Goal: Task Accomplishment & Management: Use online tool/utility

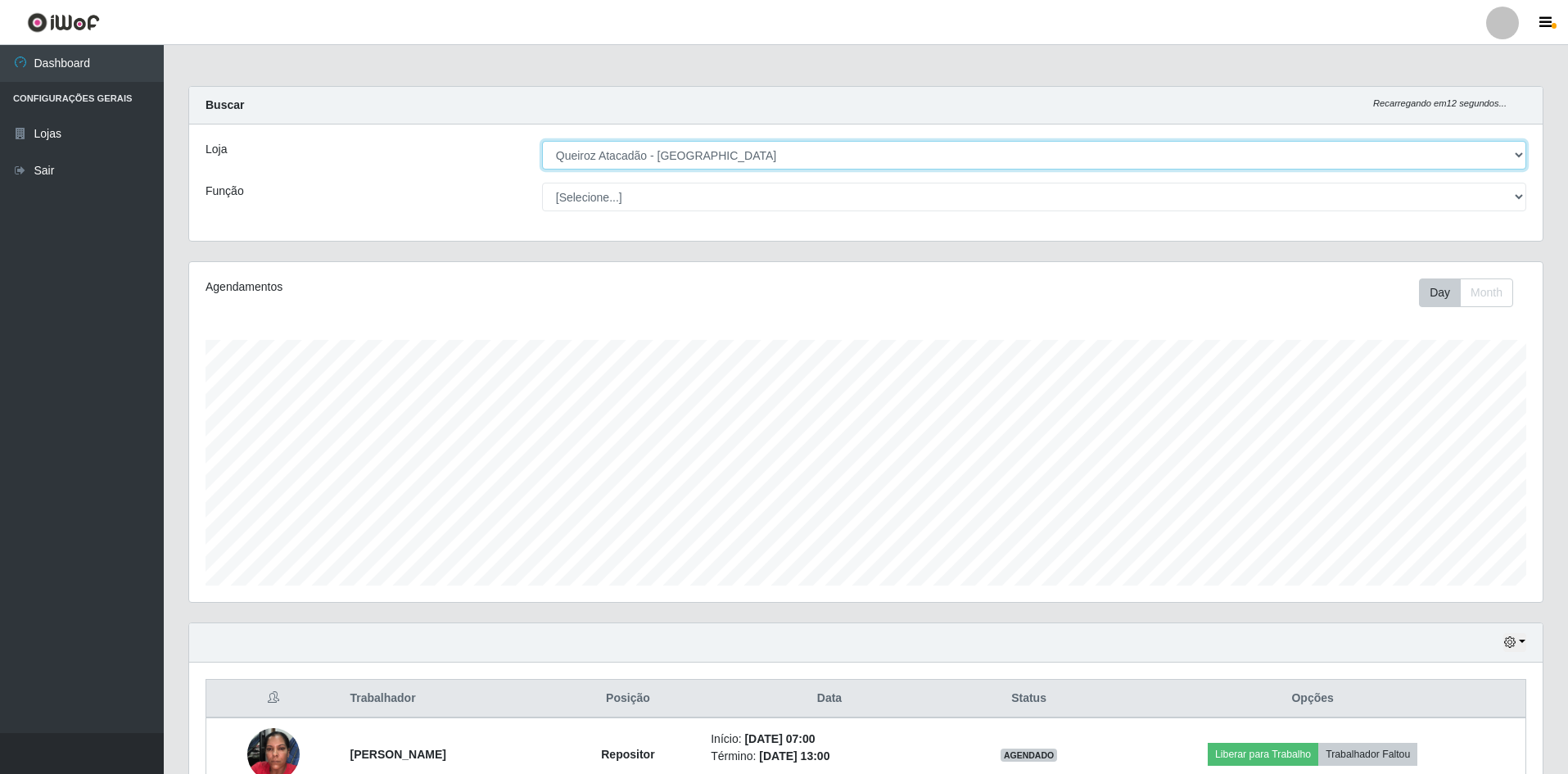
click at [792, 148] on select "[Selecione...] Hiper Queiroz - [GEOGRAPHIC_DATA] [GEOGRAPHIC_DATA] [GEOGRAPHIC_…" at bounding box center [1034, 156] width 984 height 28
click at [542, 141] on select "[Selecione...] Hiper Queiroz - [GEOGRAPHIC_DATA] [GEOGRAPHIC_DATA] [GEOGRAPHIC_…" at bounding box center [1034, 156] width 984 height 28
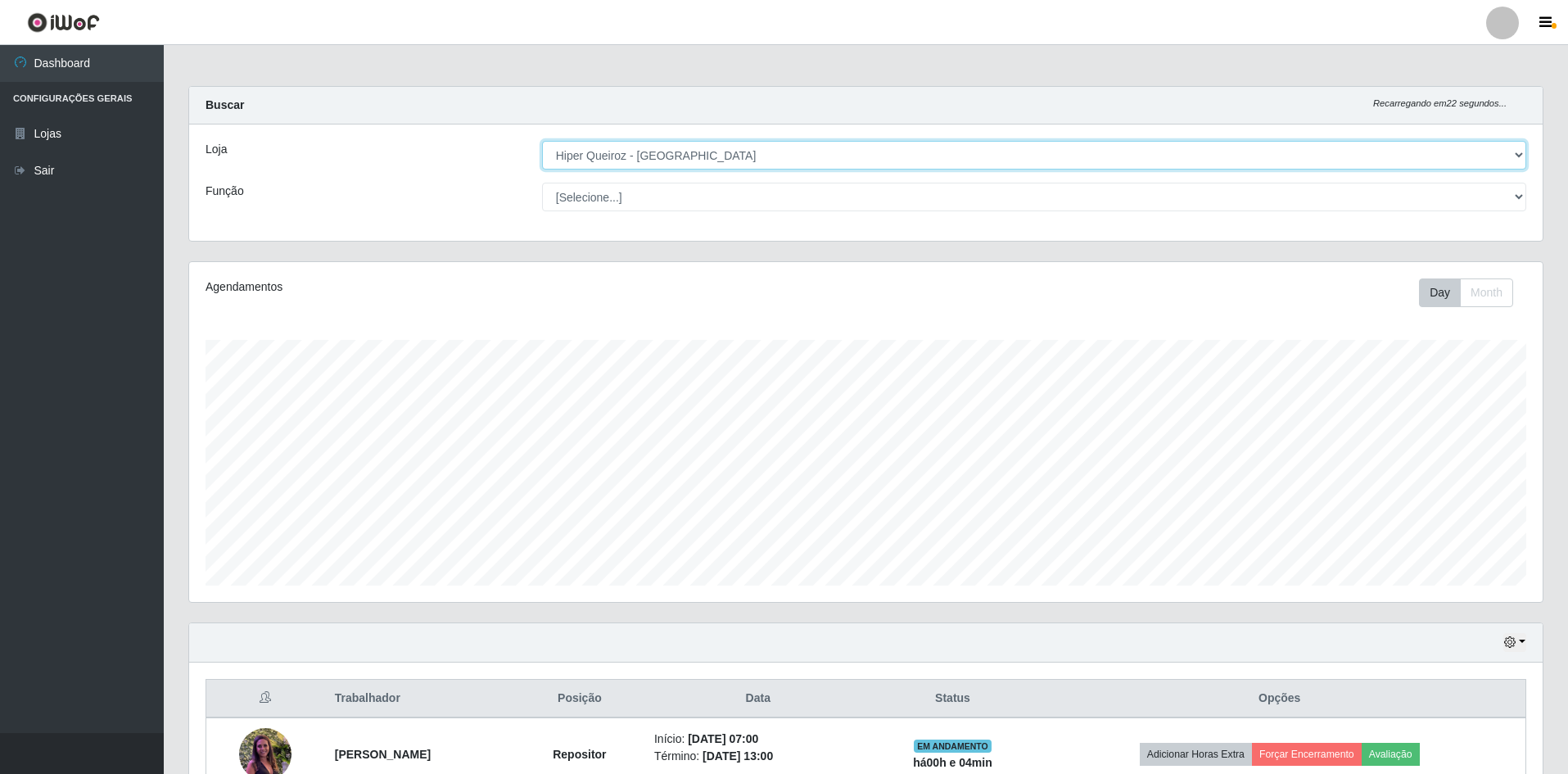
click at [798, 151] on select "[Selecione...] Hiper Queiroz - [GEOGRAPHIC_DATA] [GEOGRAPHIC_DATA] [GEOGRAPHIC_…" at bounding box center [1034, 156] width 984 height 28
select select "517"
click at [542, 141] on select "[Selecione...] Hiper Queiroz - [GEOGRAPHIC_DATA] [GEOGRAPHIC_DATA] [GEOGRAPHIC_…" at bounding box center [1034, 156] width 984 height 28
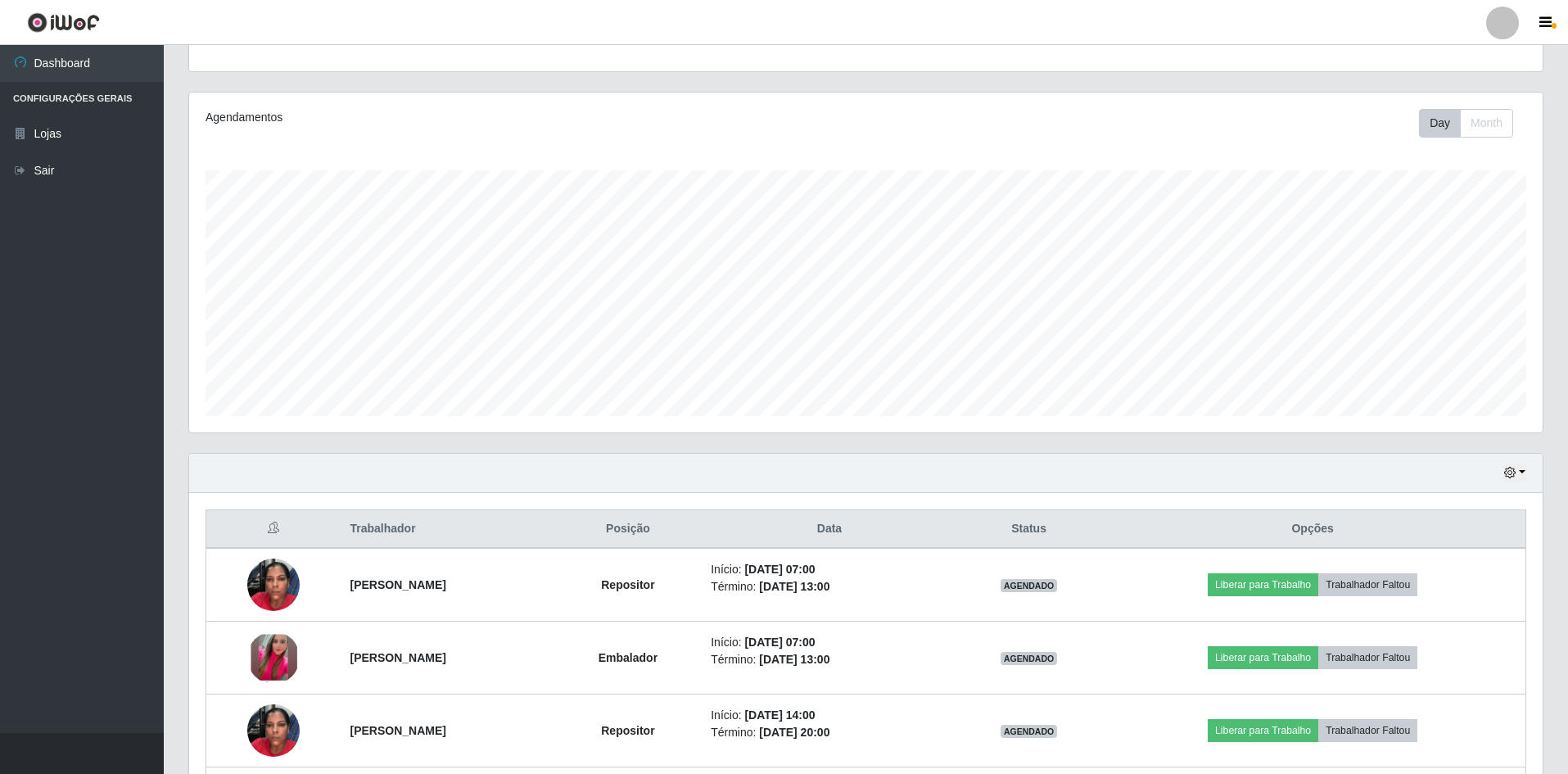
scroll to position [314, 0]
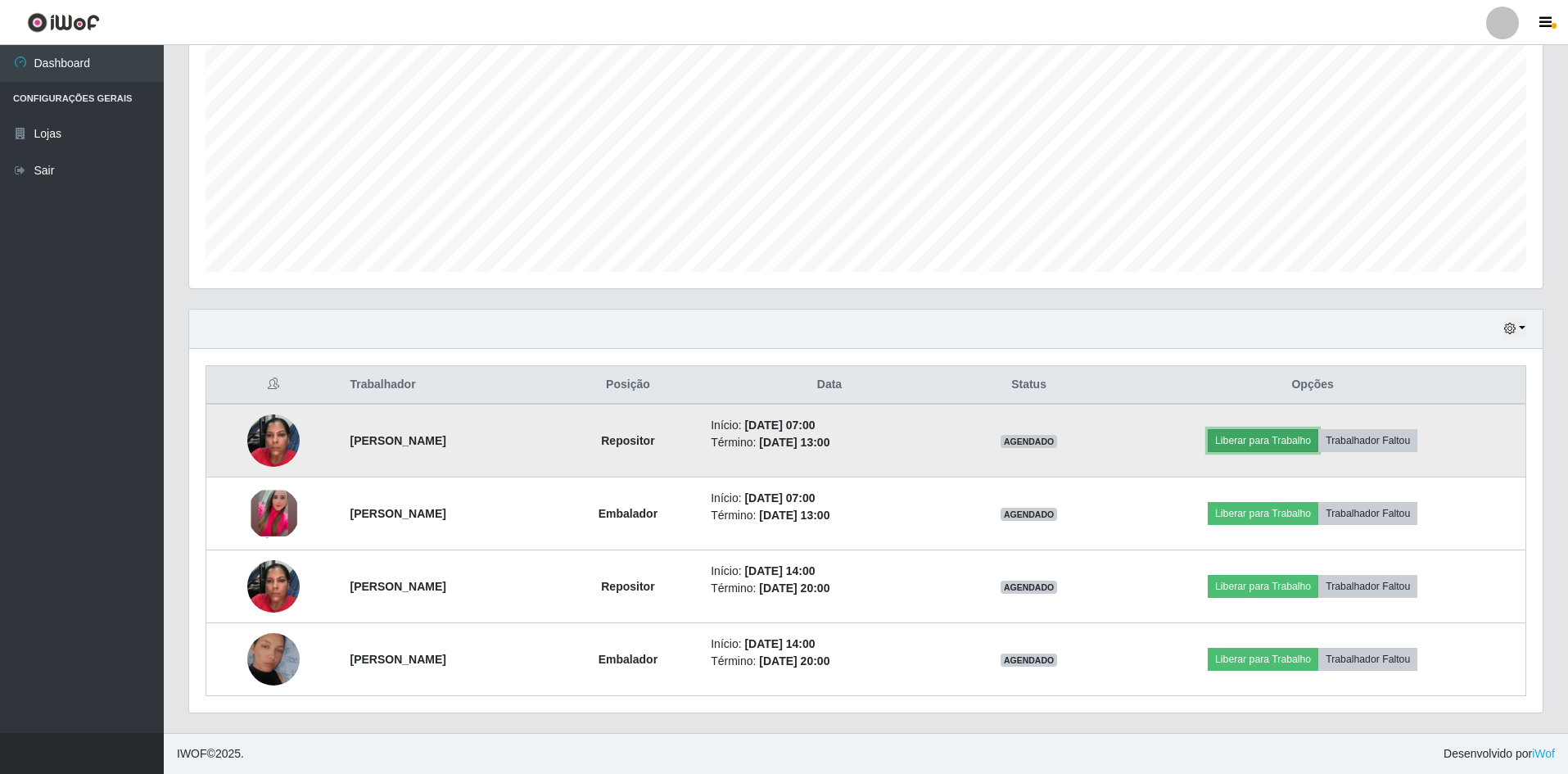
click at [1291, 443] on button "Liberar para Trabalho" at bounding box center [1263, 441] width 111 height 23
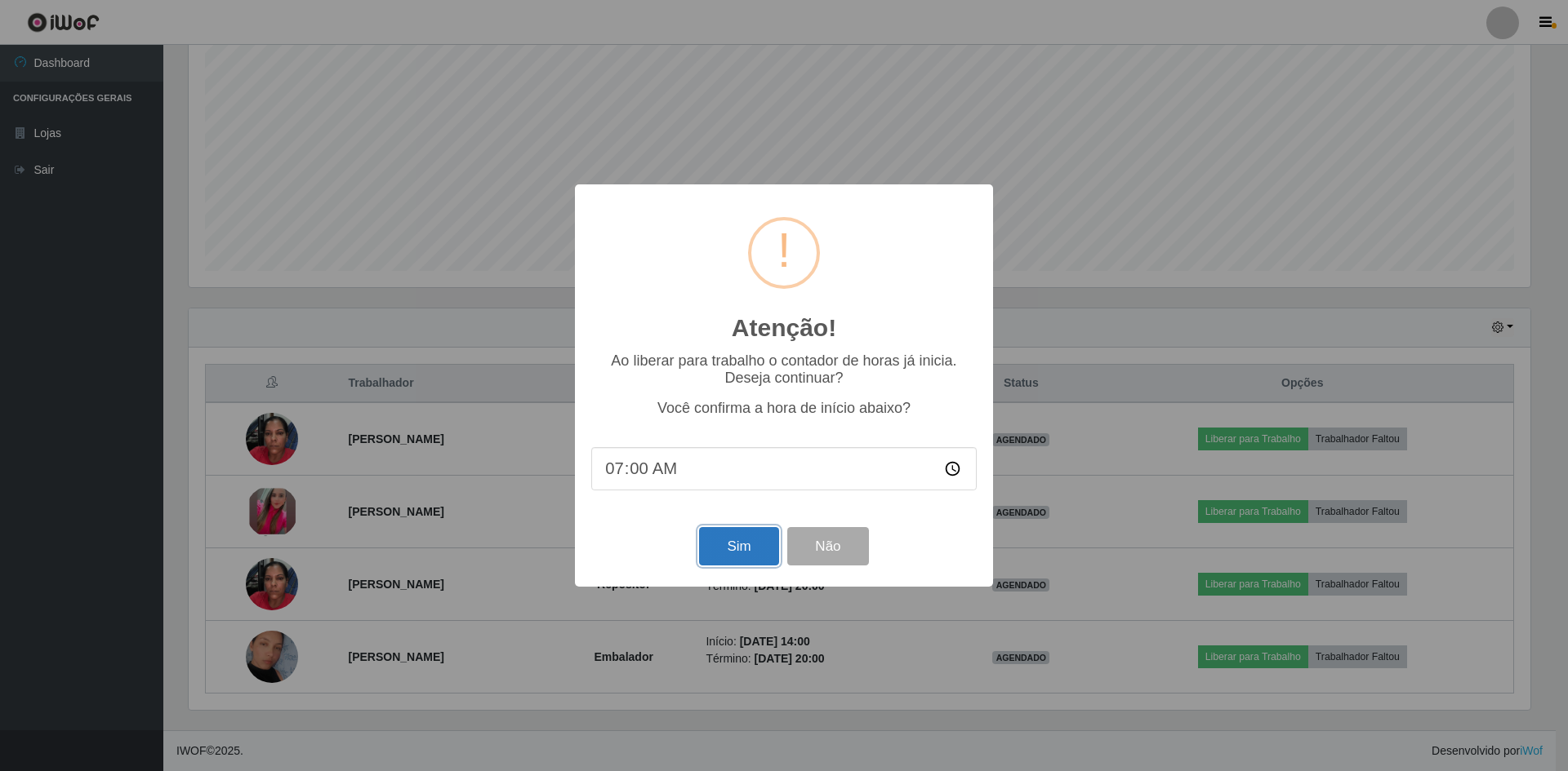
click at [751, 553] on button "Sim" at bounding box center [739, 546] width 79 height 39
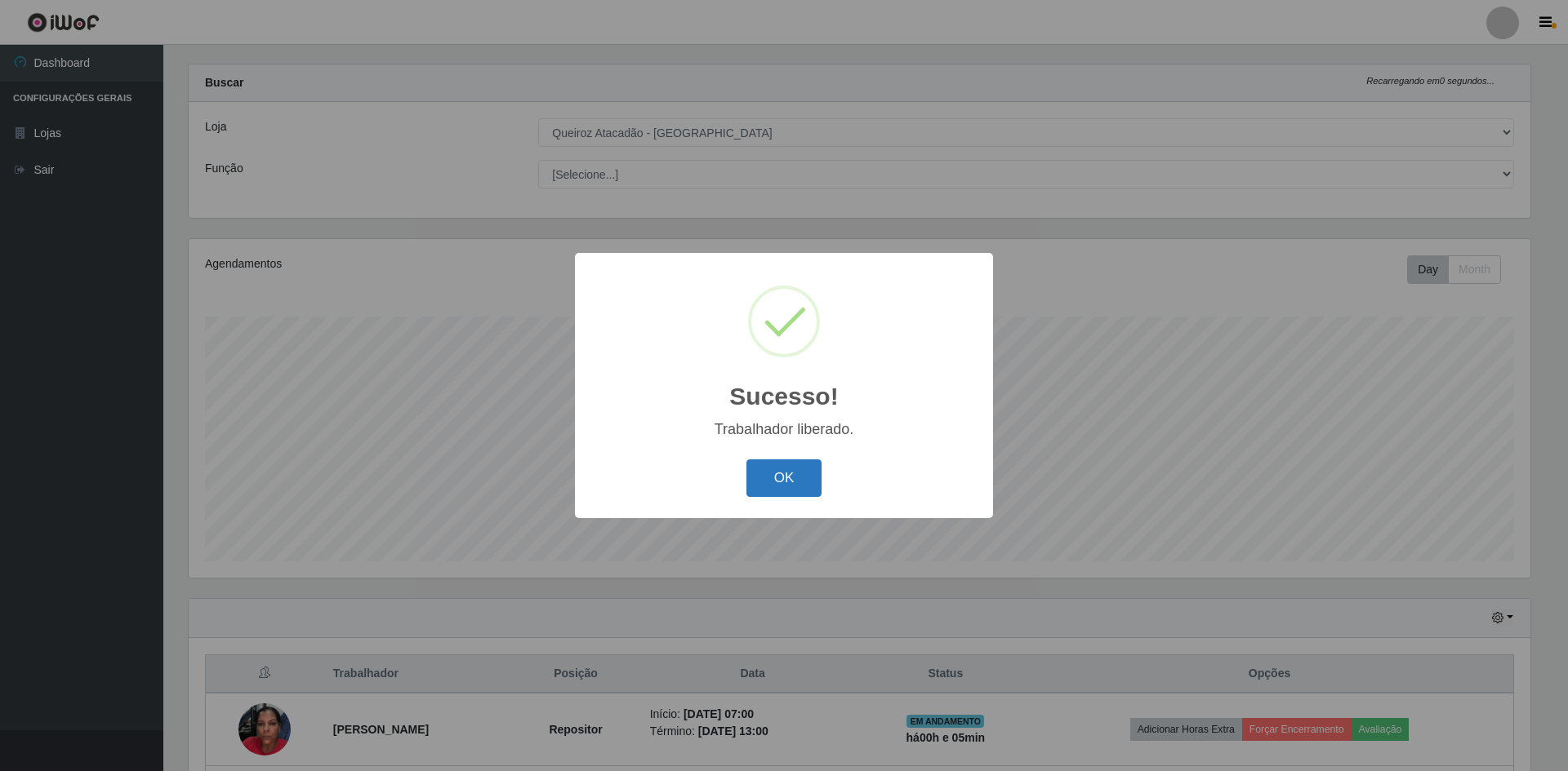
click at [774, 483] on button "OK" at bounding box center [784, 478] width 76 height 39
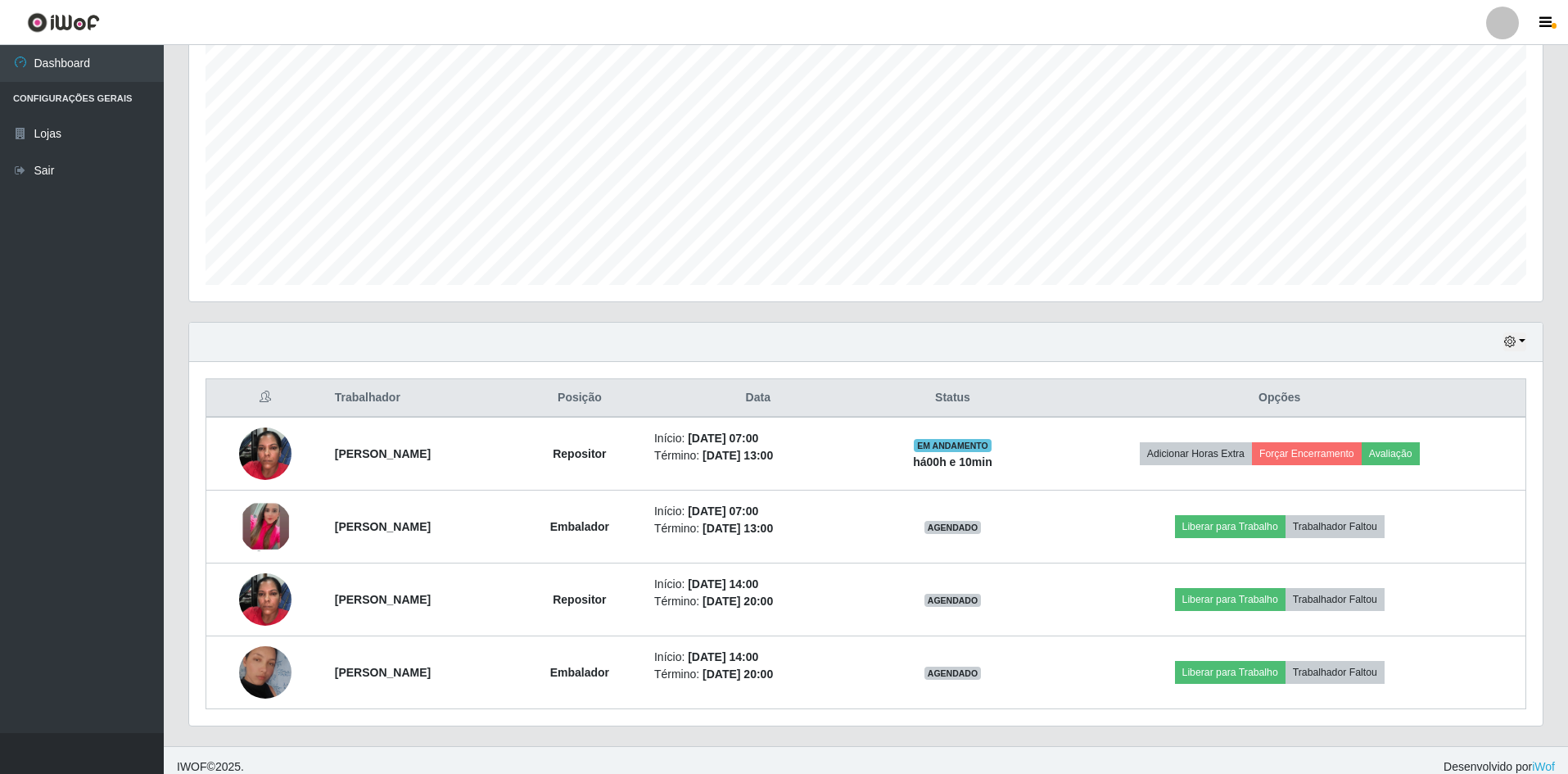
scroll to position [314, 0]
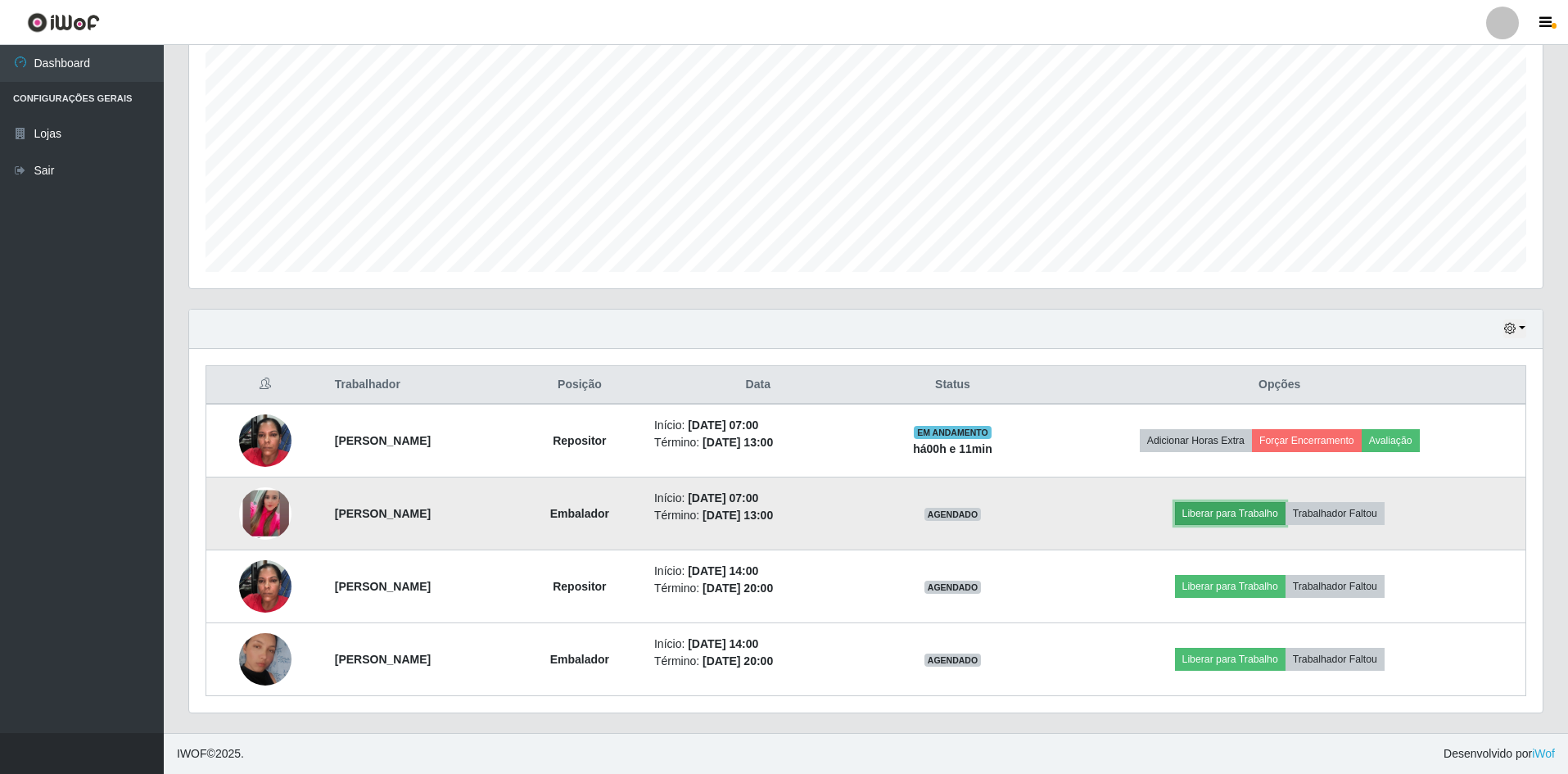
click at [1248, 513] on button "Liberar para Trabalho" at bounding box center [1231, 514] width 111 height 23
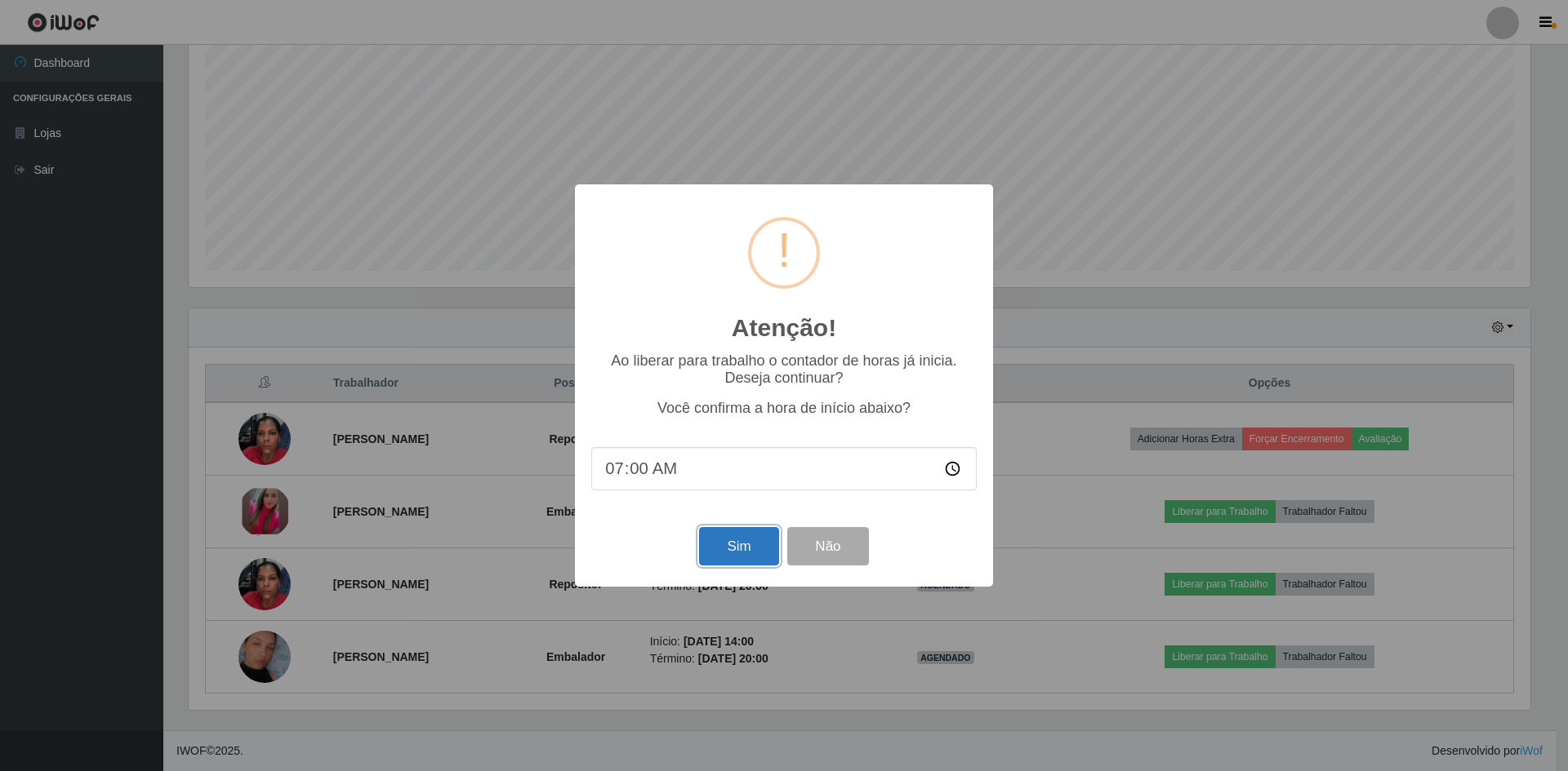
click at [741, 557] on button "Sim" at bounding box center [739, 546] width 79 height 39
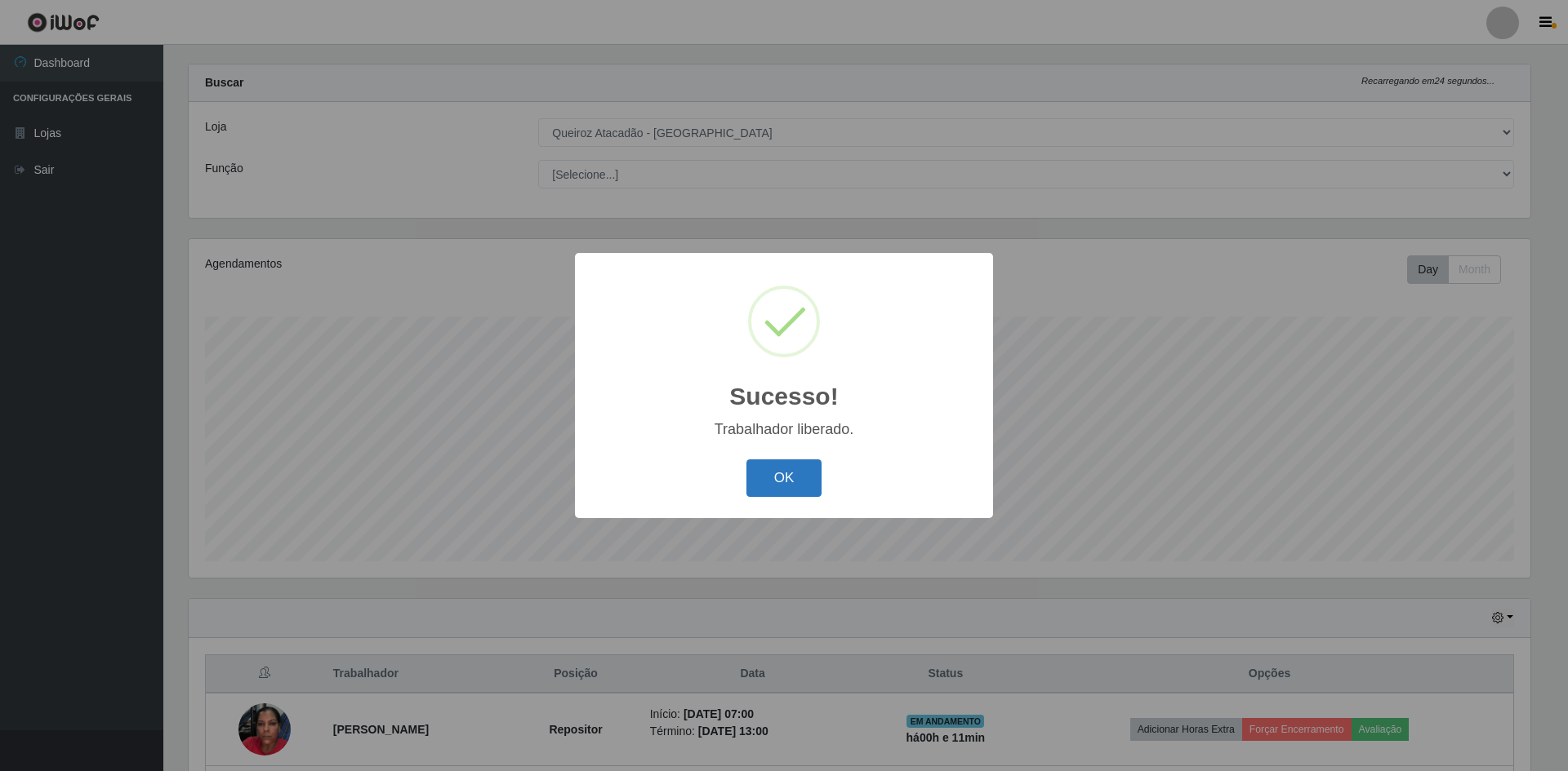
click at [784, 468] on button "OK" at bounding box center [784, 478] width 76 height 39
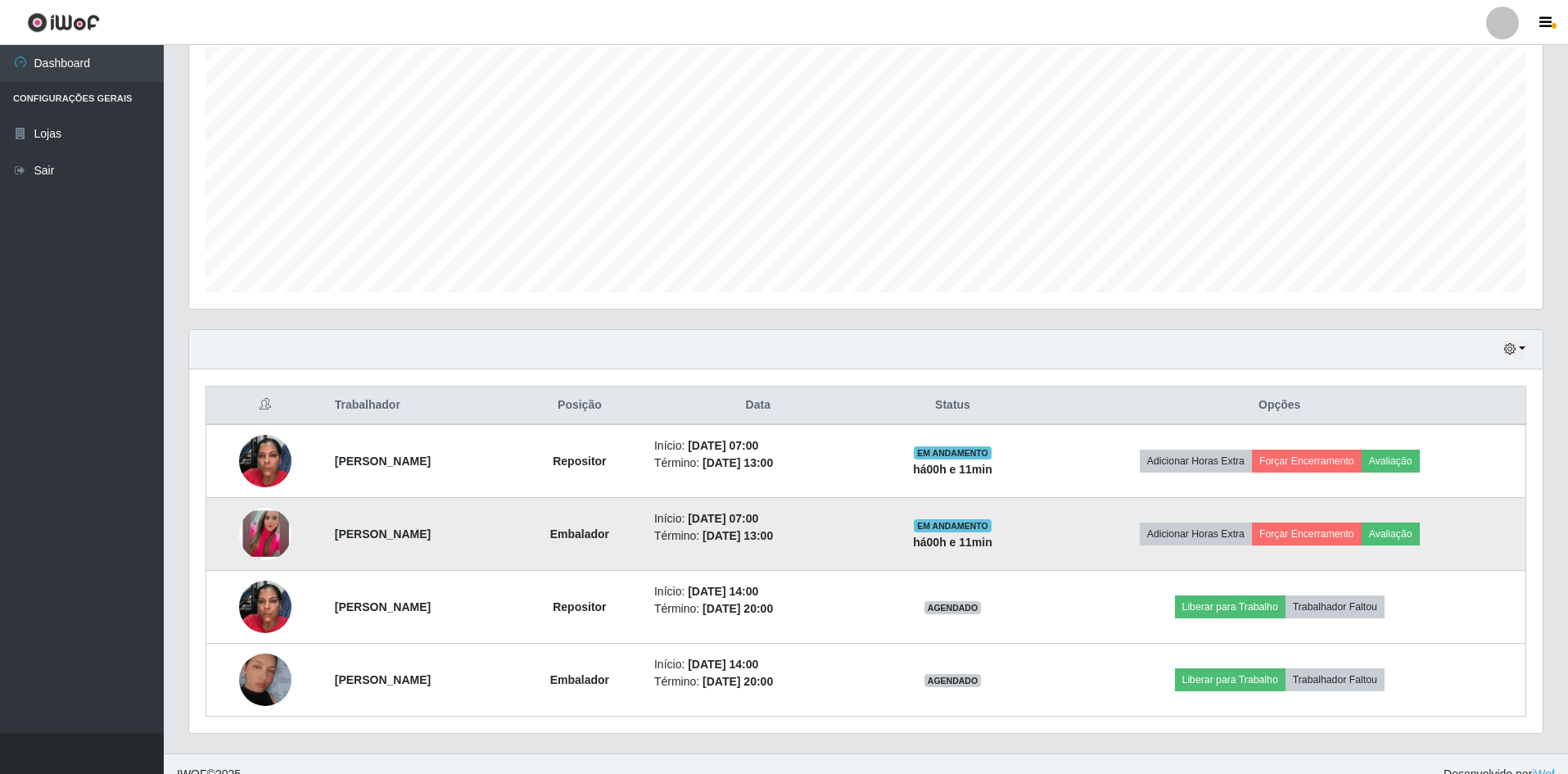
scroll to position [314, 0]
